Goal: Ask a question

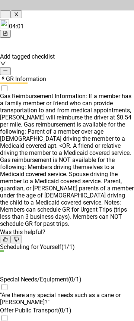
click at [116, 75] on div "GR Information" at bounding box center [67, 78] width 134 height 7
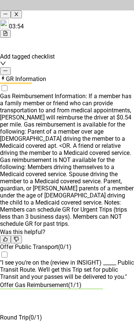
click at [8, 68] on icon "minus" at bounding box center [5, 70] width 5 height 5
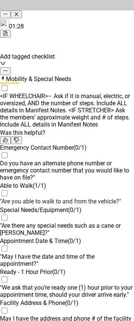
click at [8, 68] on icon "minus" at bounding box center [5, 70] width 5 height 5
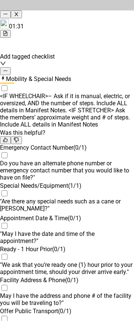
click at [11, 70] on button "button" at bounding box center [5, 71] width 11 height 8
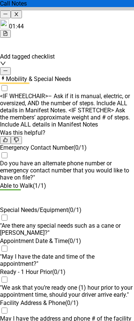
click at [8, 68] on icon "minus" at bounding box center [5, 70] width 5 height 5
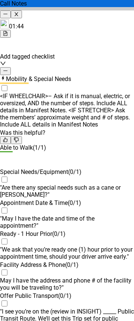
click at [11, 67] on button "button" at bounding box center [5, 71] width 11 height 8
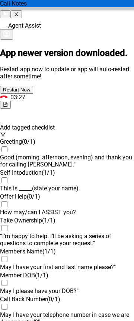
scroll to position [821, 0]
